Goal: Information Seeking & Learning: Learn about a topic

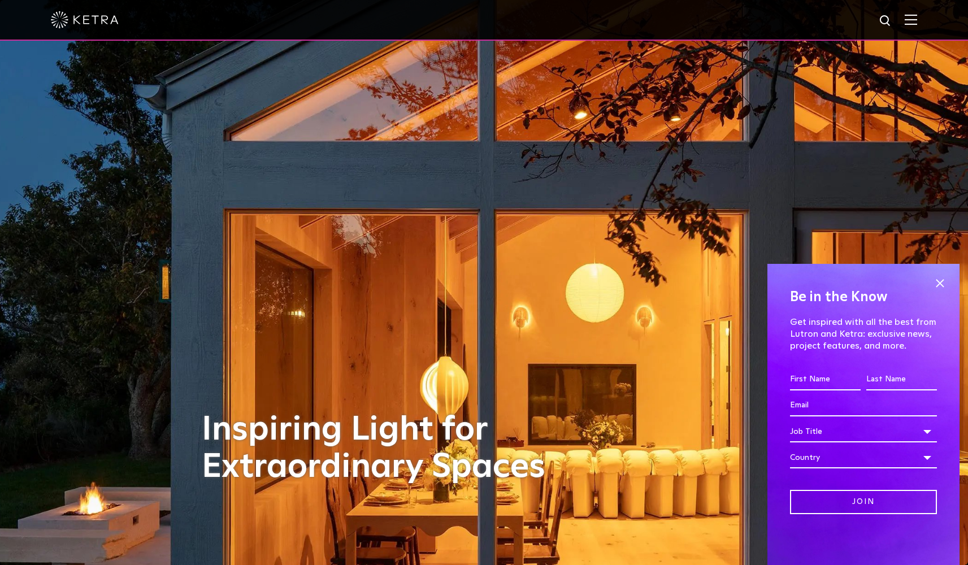
click at [917, 24] on img at bounding box center [910, 19] width 12 height 11
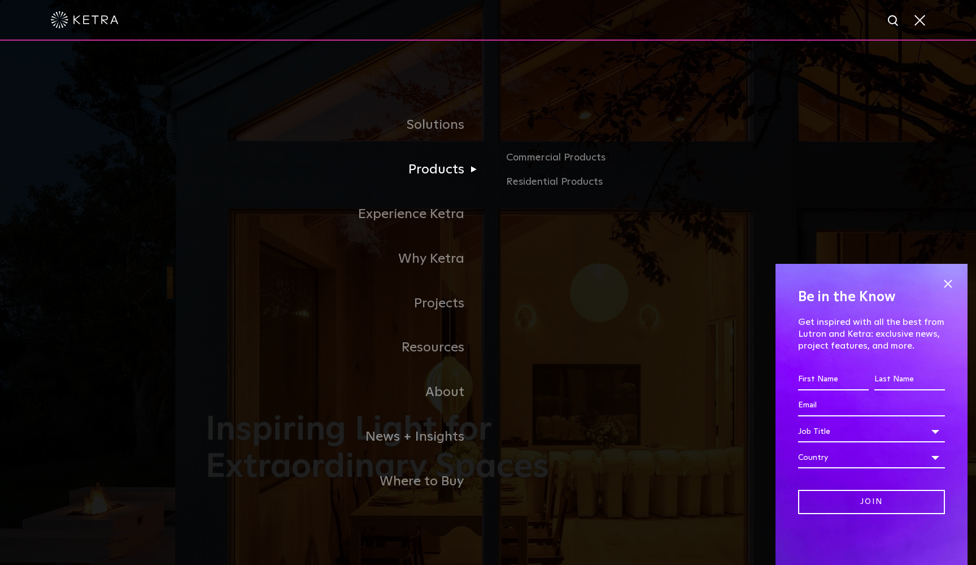
click at [441, 172] on link "Products" at bounding box center [347, 169] width 282 height 45
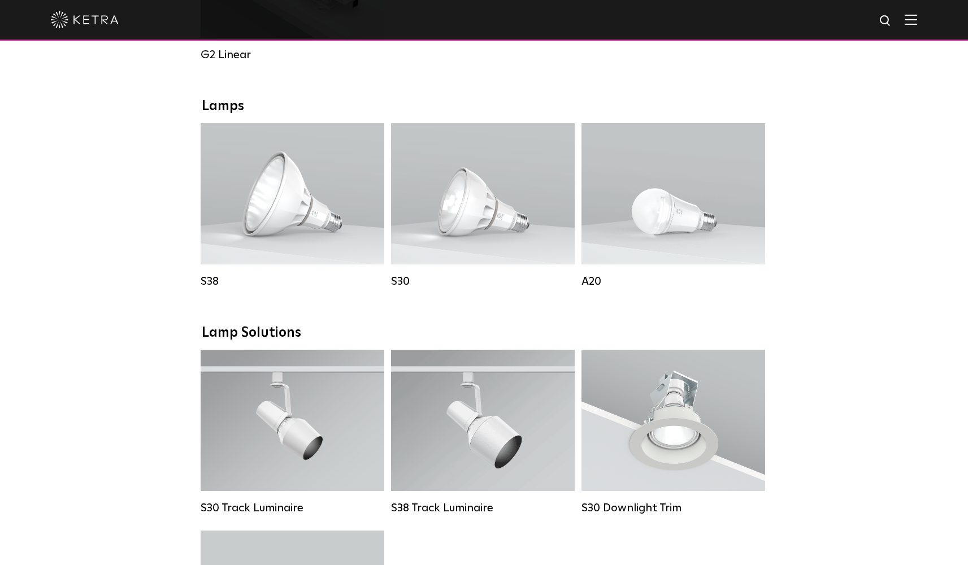
scroll to position [802, 0]
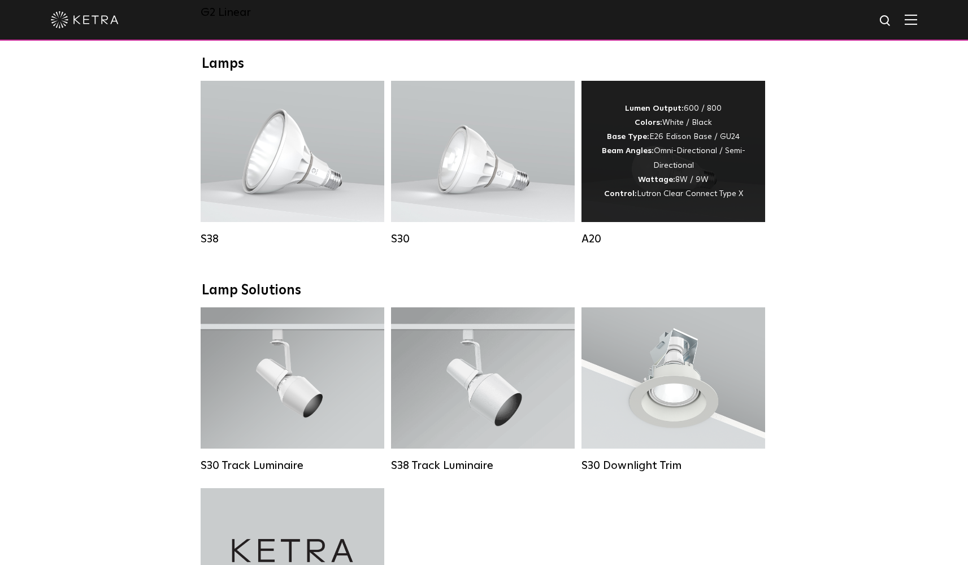
click at [703, 195] on span "Lutron Clear Connect Type X" at bounding box center [690, 194] width 106 height 8
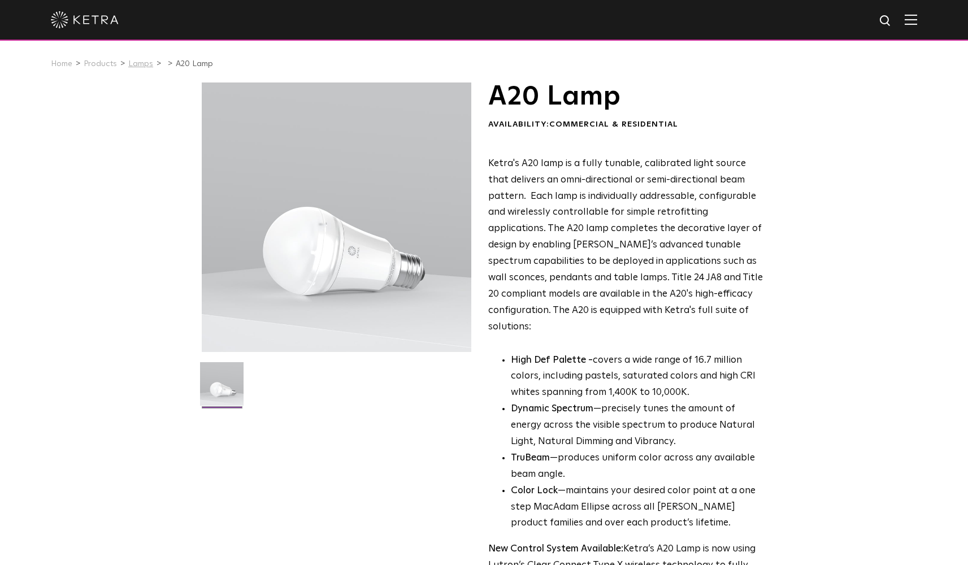
click at [137, 64] on link "Lamps" at bounding box center [140, 64] width 25 height 8
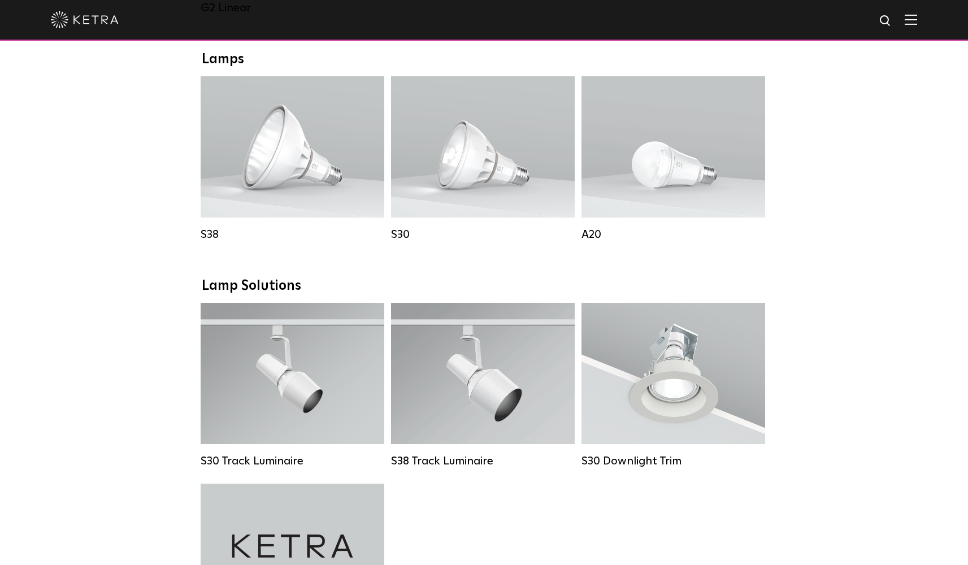
scroll to position [834, 0]
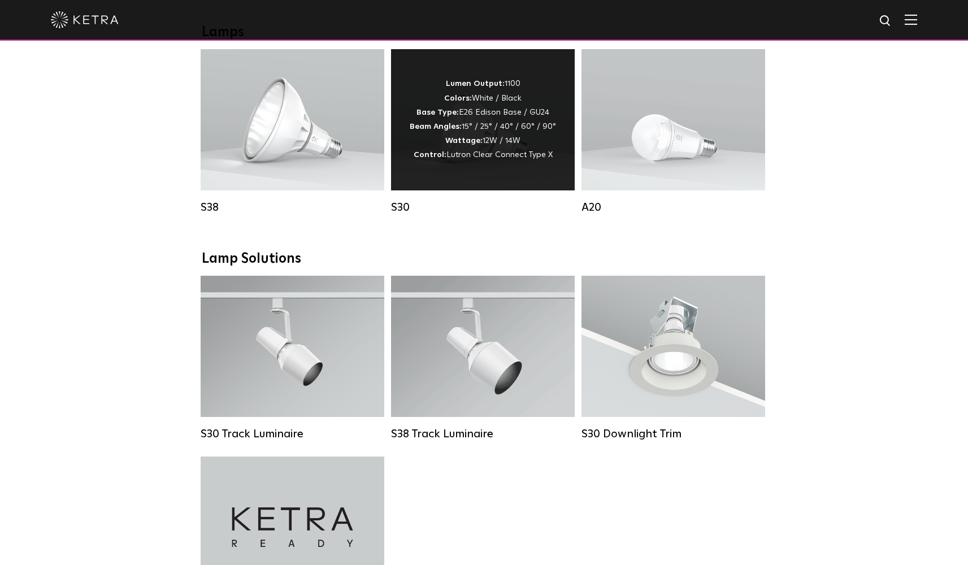
click at [484, 158] on span "Lutron Clear Connect Type X" at bounding box center [499, 155] width 106 height 8
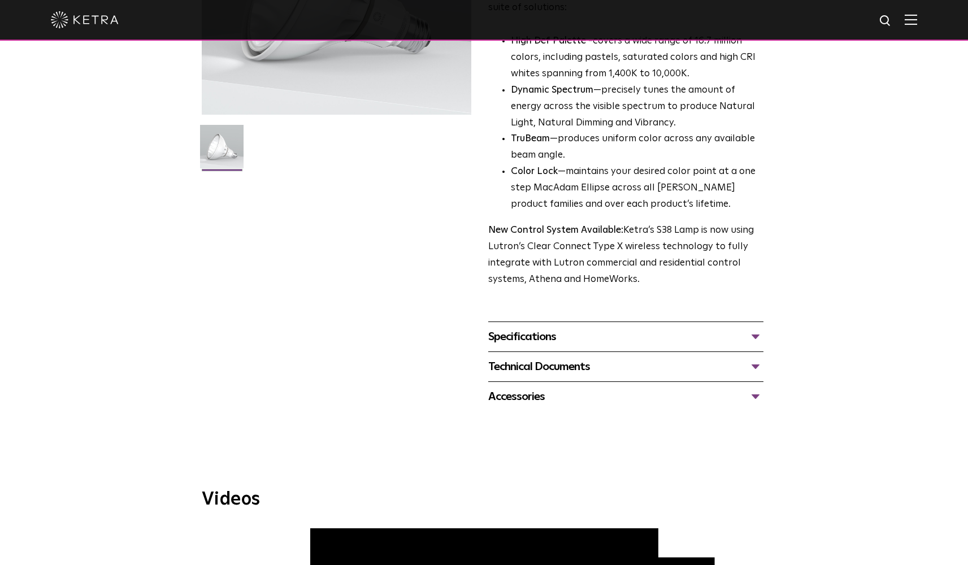
scroll to position [249, 0]
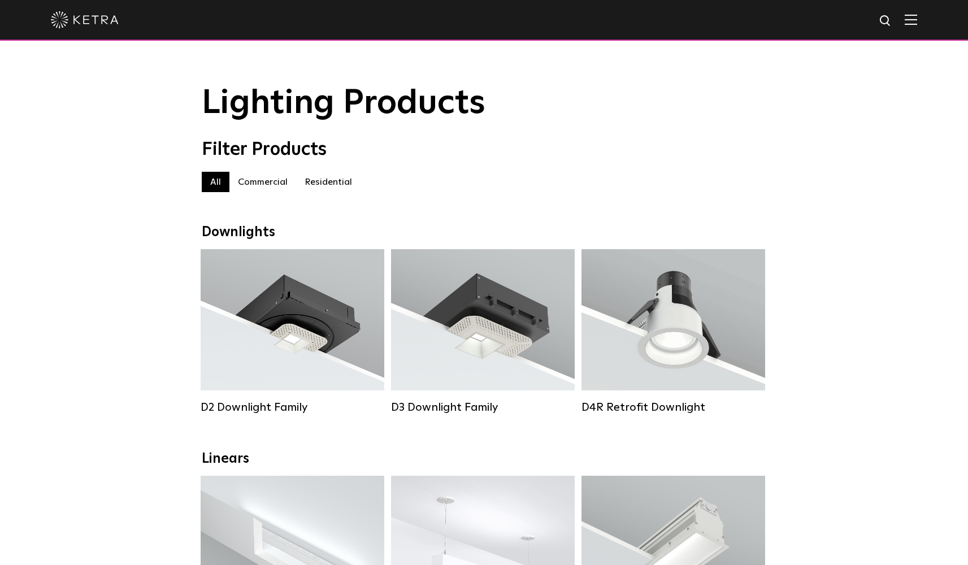
click at [917, 23] on img at bounding box center [910, 19] width 12 height 11
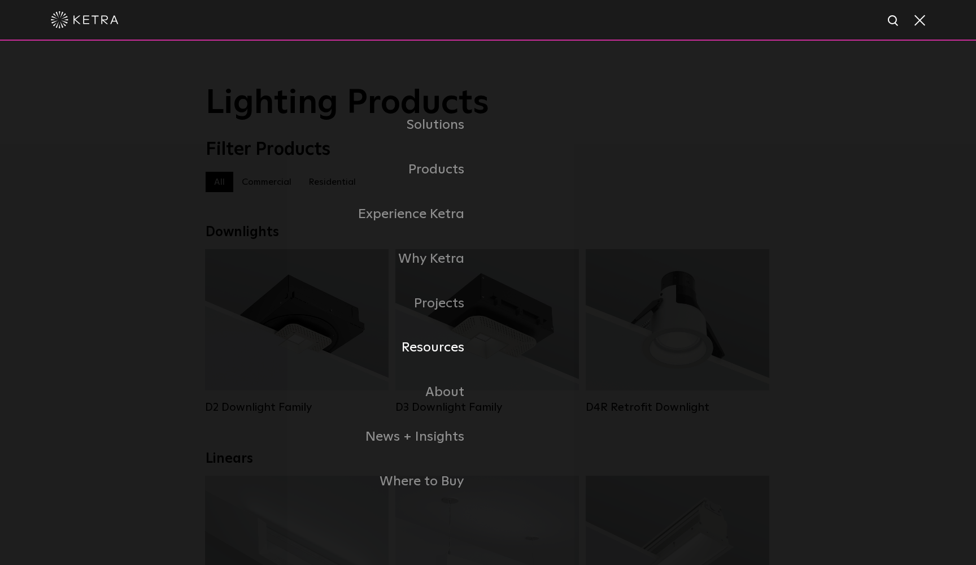
click at [441, 350] on link "Resources" at bounding box center [347, 347] width 282 height 45
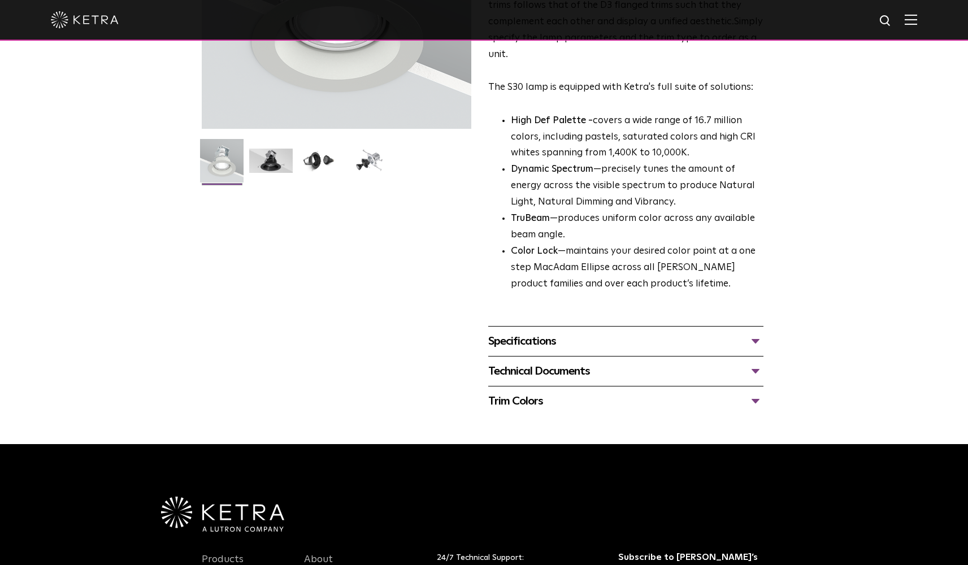
scroll to position [241, 0]
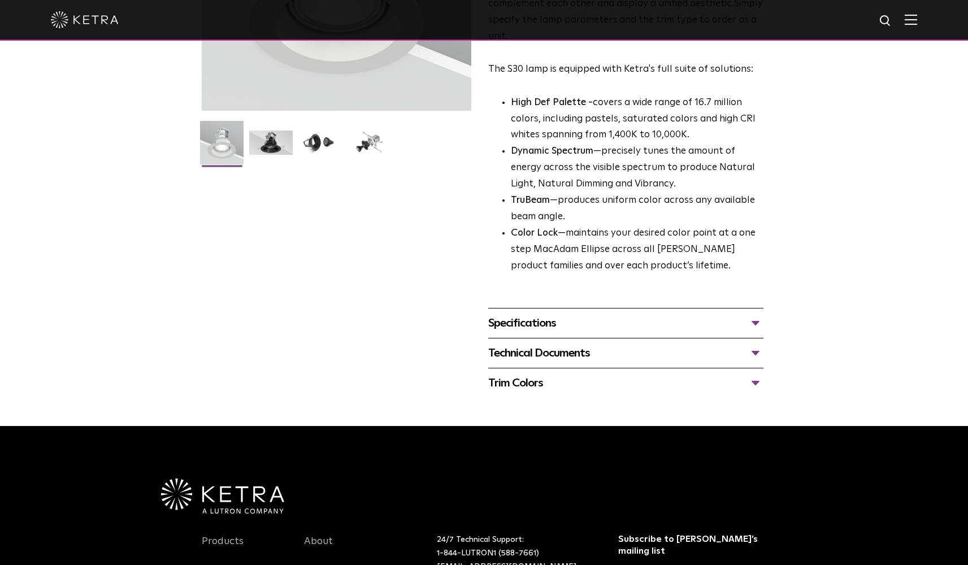
click at [755, 315] on div "Specifications" at bounding box center [625, 323] width 275 height 18
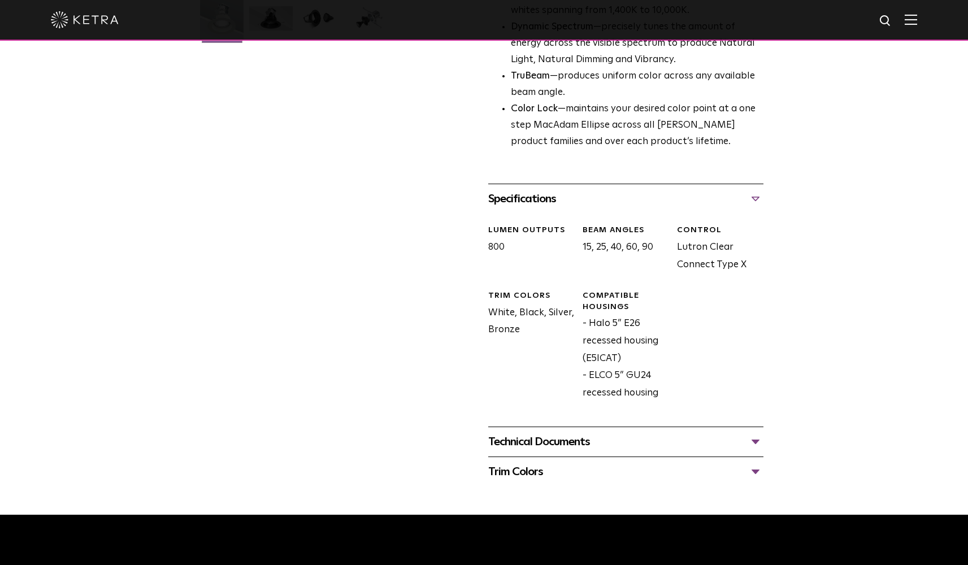
scroll to position [399, 0]
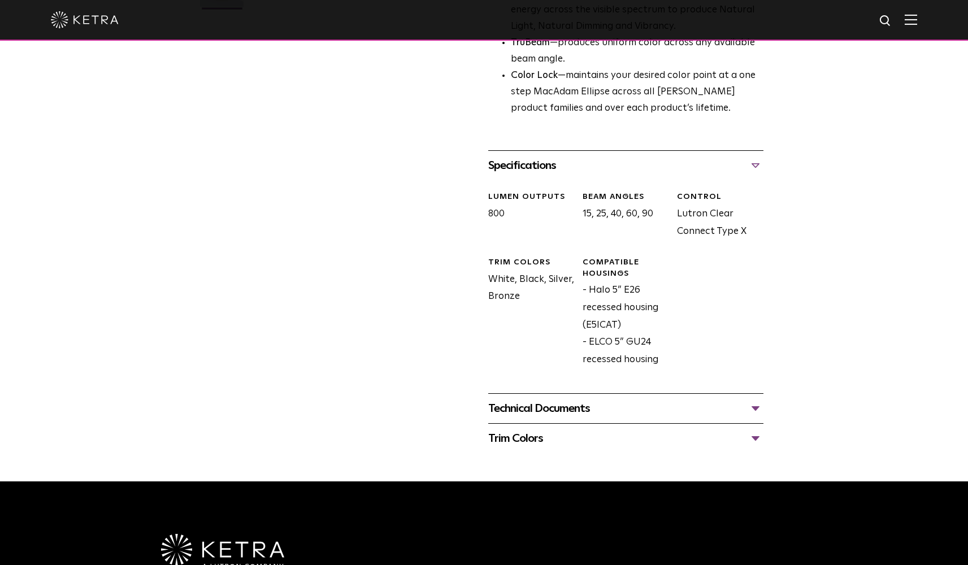
click at [754, 399] on div "Technical Documents" at bounding box center [625, 408] width 275 height 18
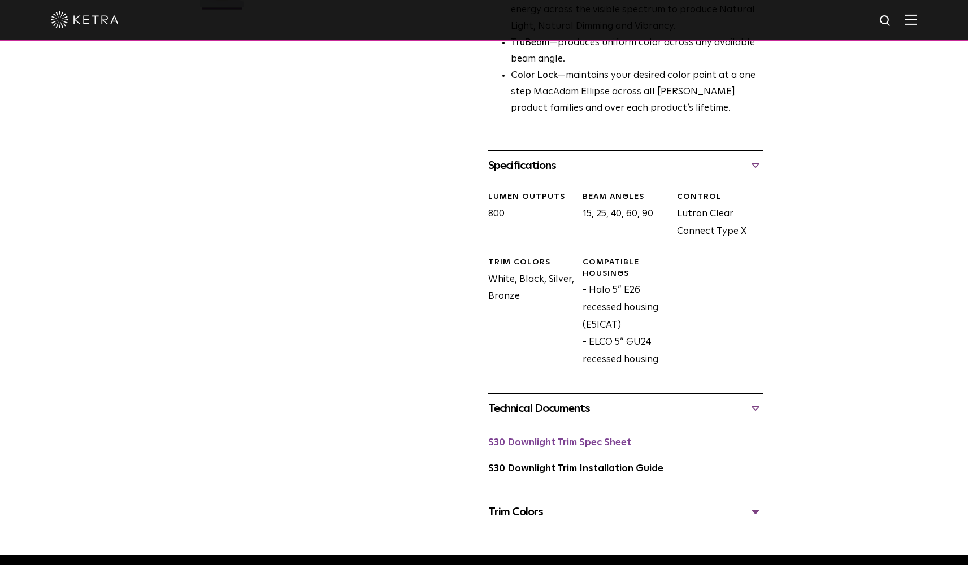
click at [573, 438] on link "S30 Downlight Trim Spec Sheet" at bounding box center [559, 443] width 143 height 10
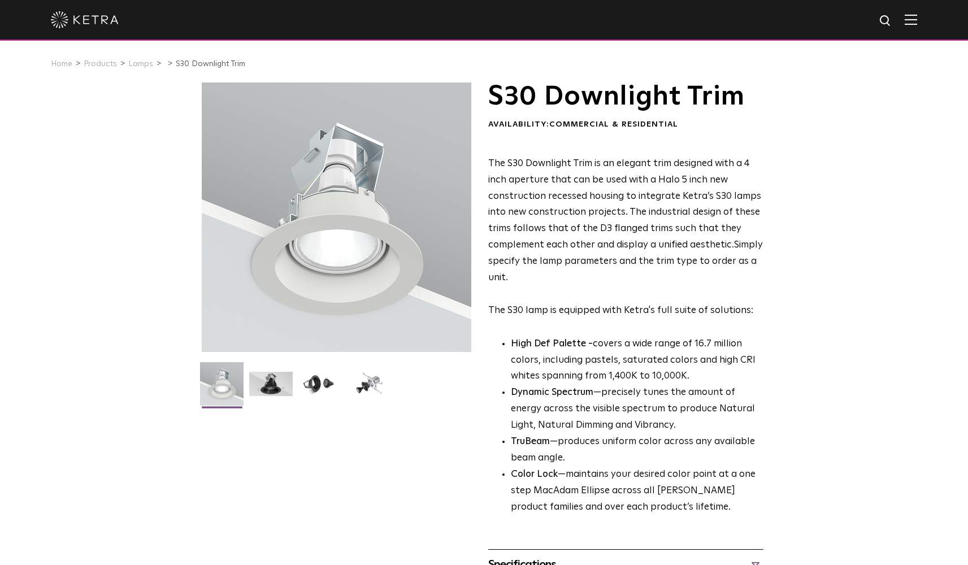
scroll to position [0, 0]
click at [136, 66] on link "Lamps" at bounding box center [140, 64] width 25 height 8
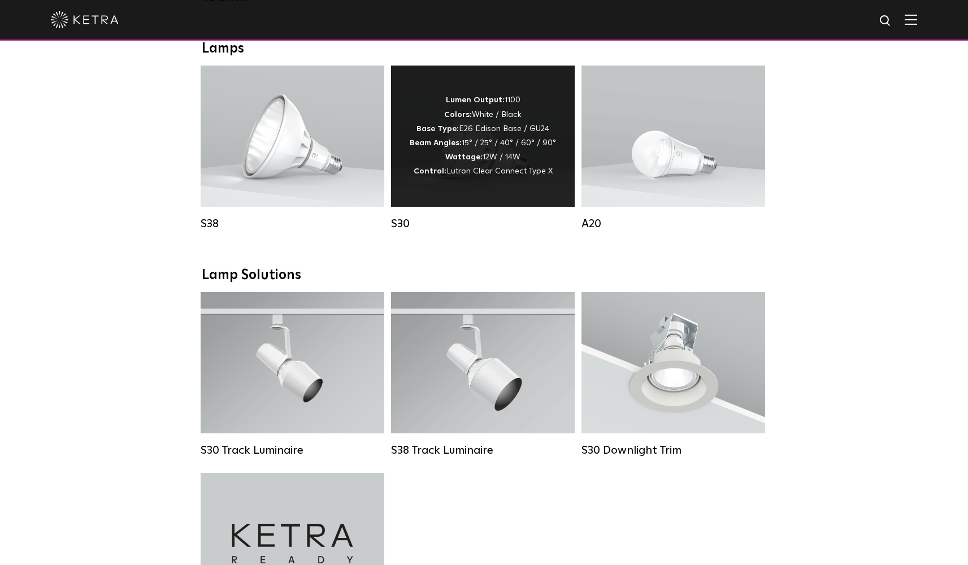
click at [442, 151] on div "Lumen Output: 1100 Colors: White / Black Base Type: E26 Edison Base / GU24 Beam…" at bounding box center [483, 135] width 146 height 85
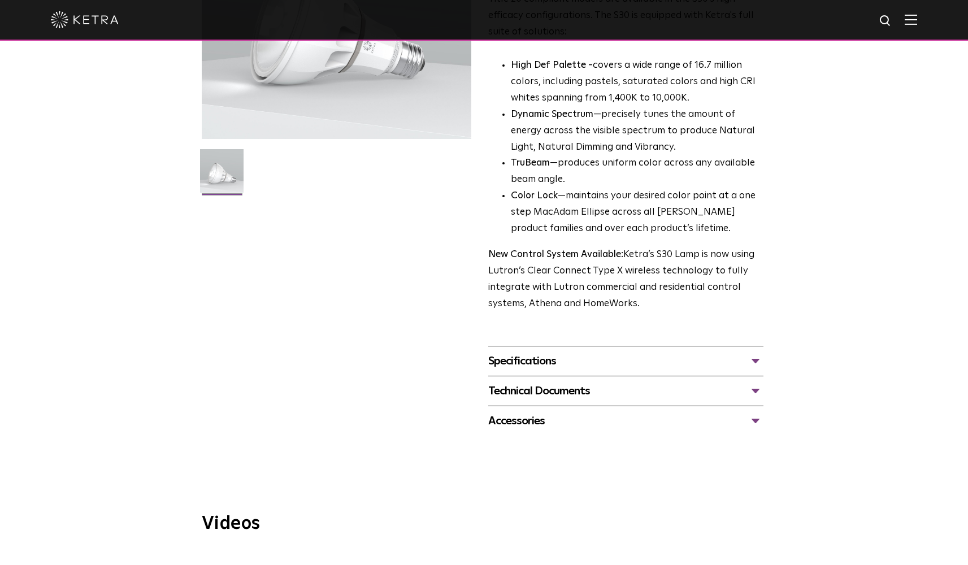
scroll to position [229, 0]
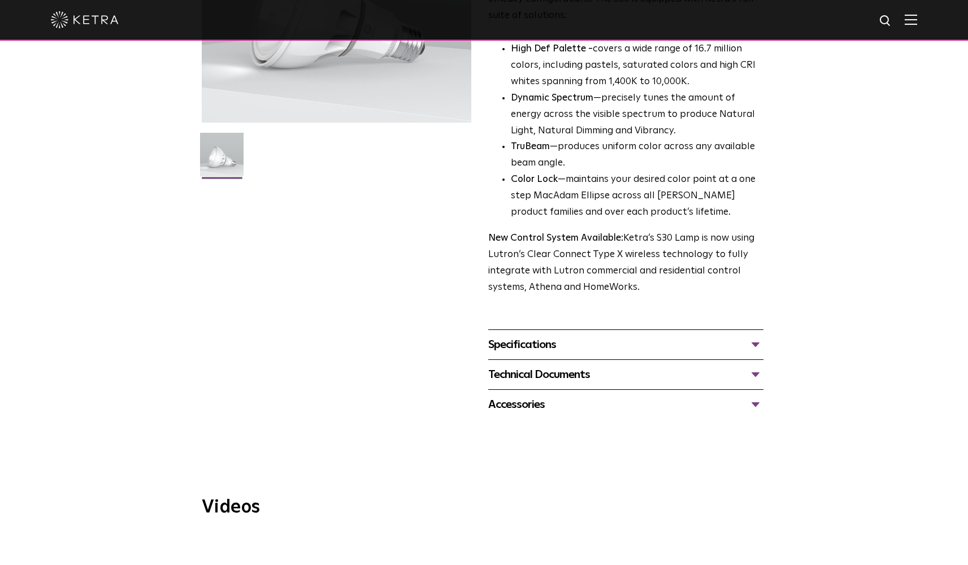
click at [759, 336] on div "Specifications" at bounding box center [625, 345] width 275 height 18
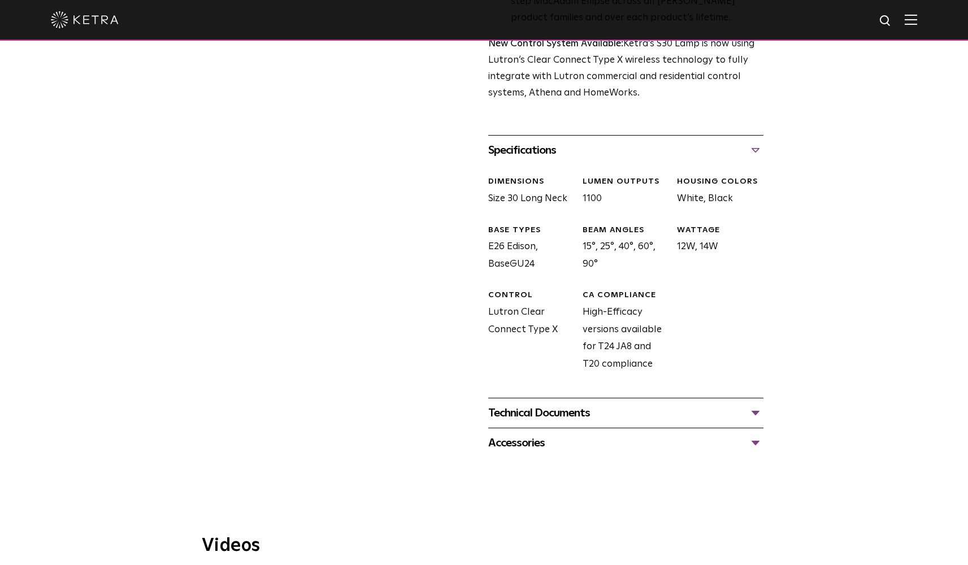
scroll to position [438, 0]
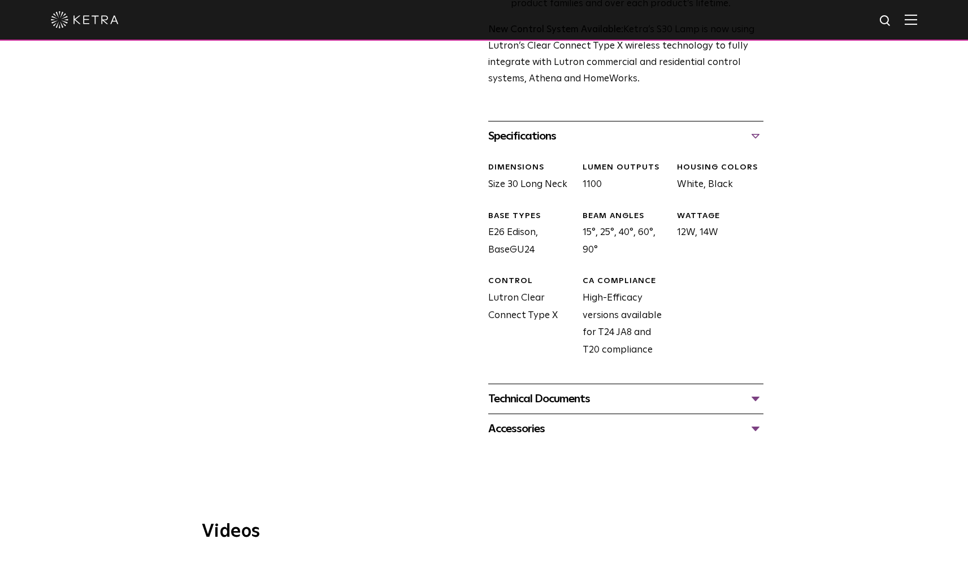
click at [756, 390] on div "Technical Documents" at bounding box center [625, 399] width 275 height 18
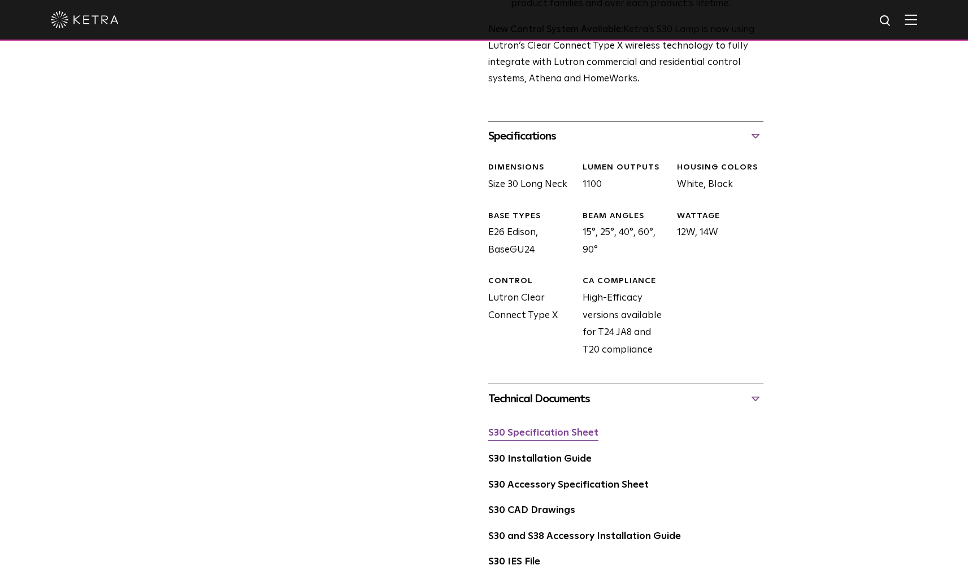
click at [545, 428] on link "S30 Specification Sheet" at bounding box center [543, 433] width 110 height 10
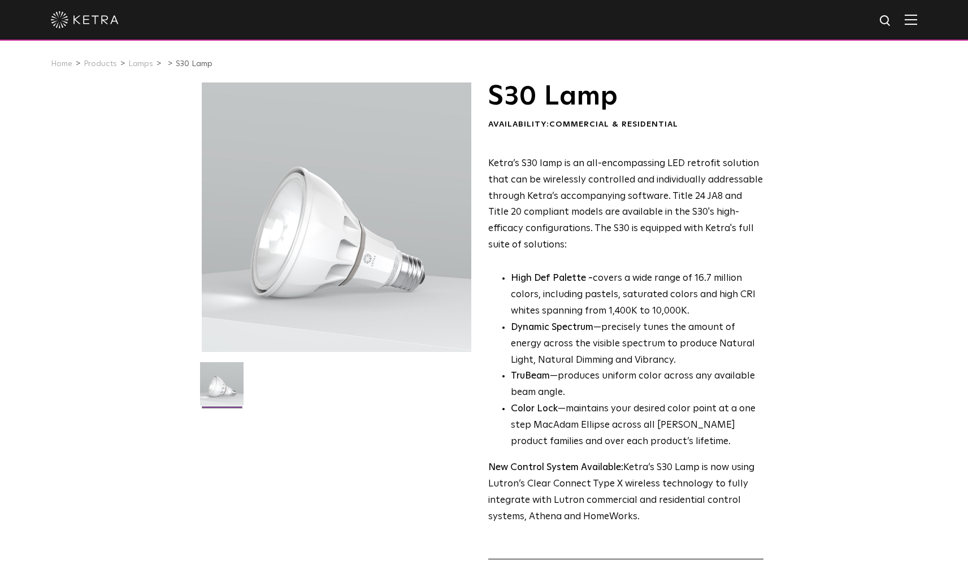
scroll to position [0, 0]
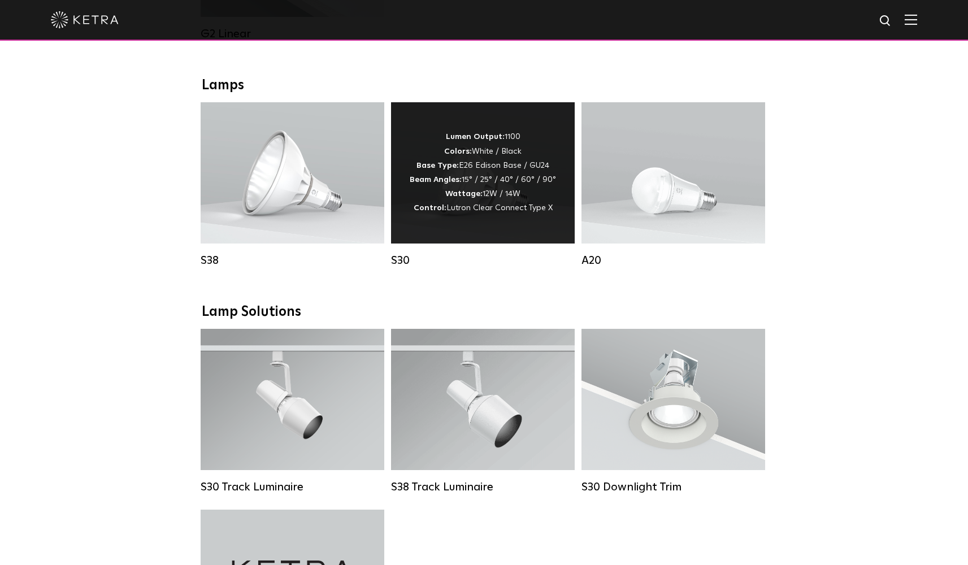
scroll to position [782, 0]
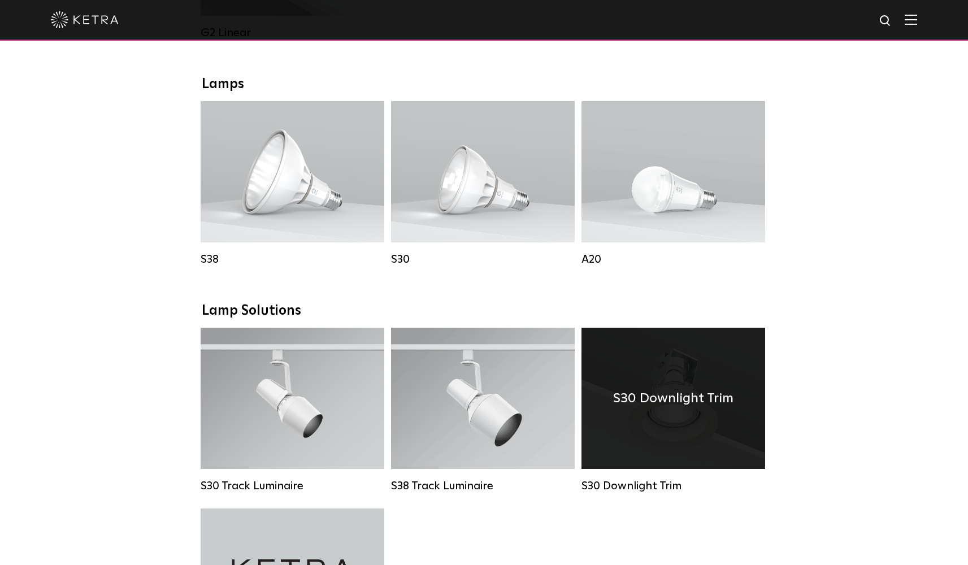
click at [672, 398] on h4 "S30 Downlight Trim" at bounding box center [673, 398] width 120 height 21
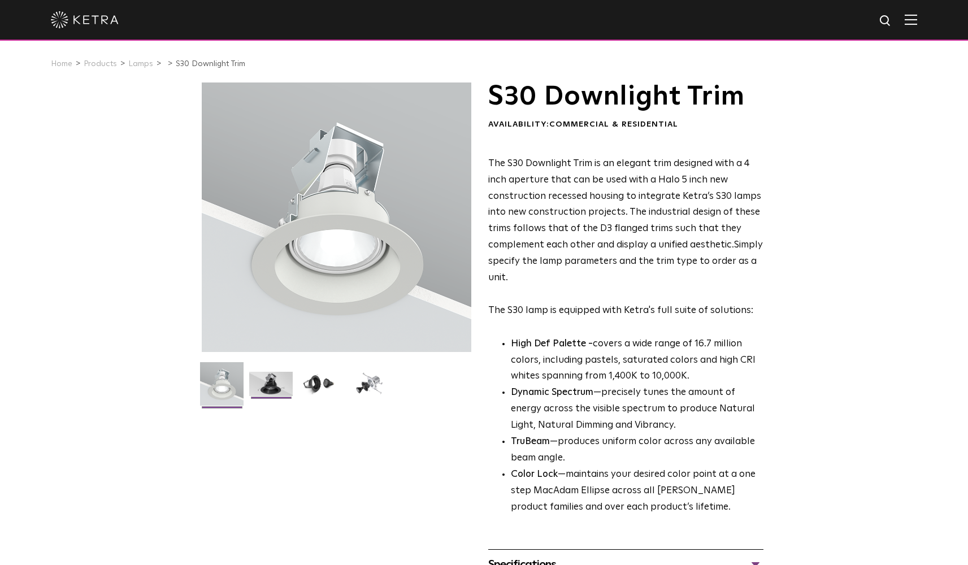
click at [273, 386] on img at bounding box center [270, 388] width 43 height 33
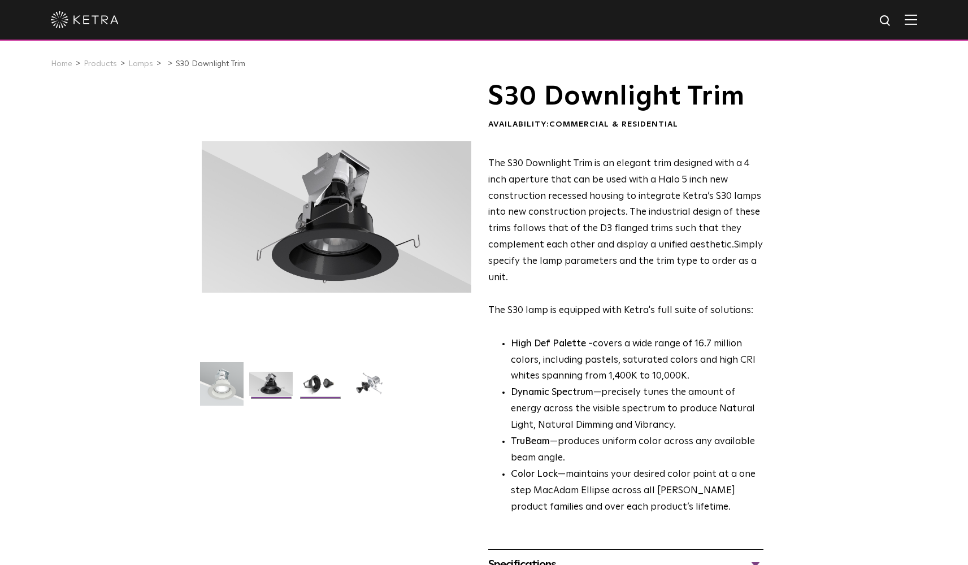
click at [325, 386] on img at bounding box center [319, 388] width 43 height 33
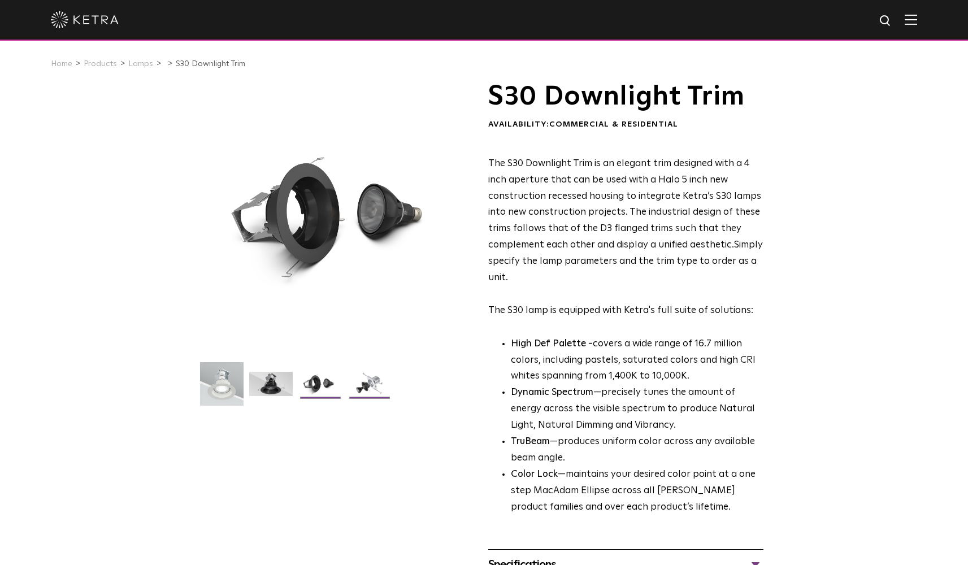
click at [358, 380] on img at bounding box center [368, 388] width 43 height 33
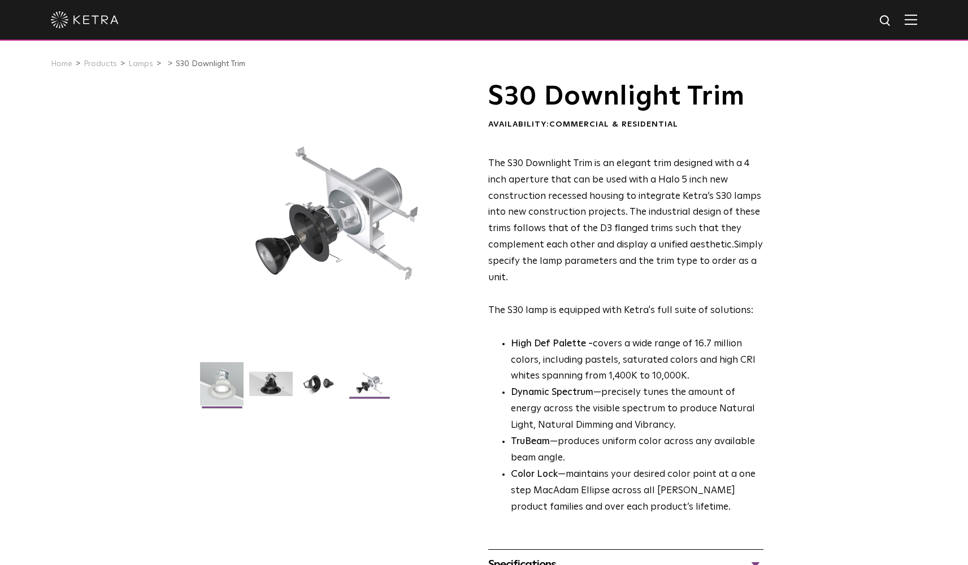
click at [227, 376] on img at bounding box center [221, 388] width 43 height 52
